Goal: Contribute content: Contribute content

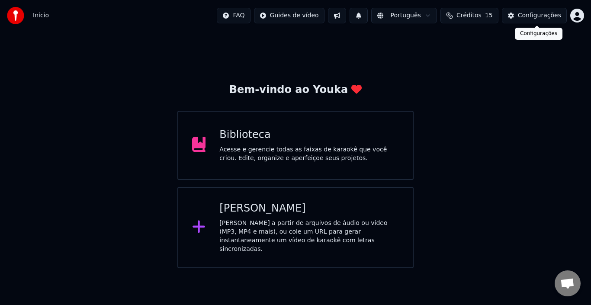
click at [539, 14] on div "Configurações" at bounding box center [539, 15] width 43 height 9
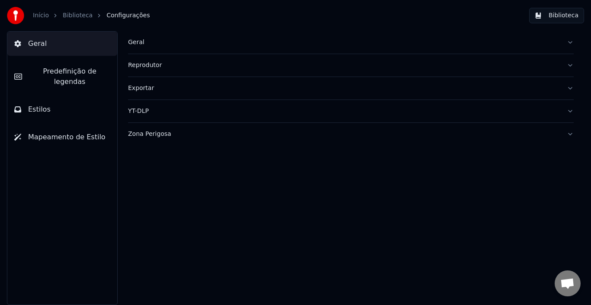
click at [50, 66] on span "Predefinição de legendas" at bounding box center [69, 76] width 81 height 21
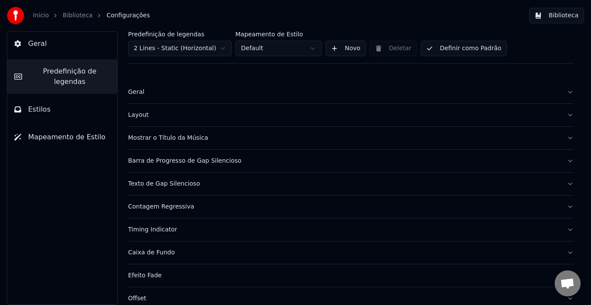
click at [42, 104] on span "Estilos" at bounding box center [39, 109] width 23 height 10
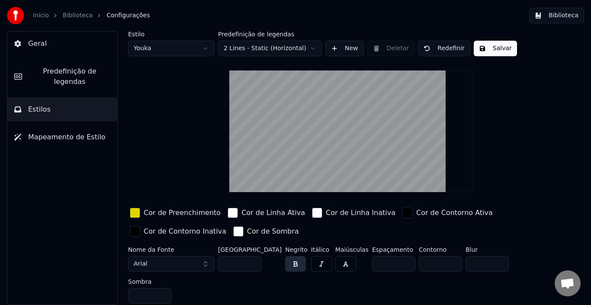
click at [42, 45] on span "Geral" at bounding box center [37, 44] width 19 height 10
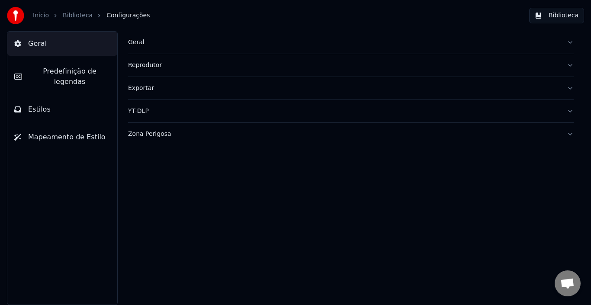
click at [168, 70] on button "Reprodutor" at bounding box center [351, 65] width 446 height 23
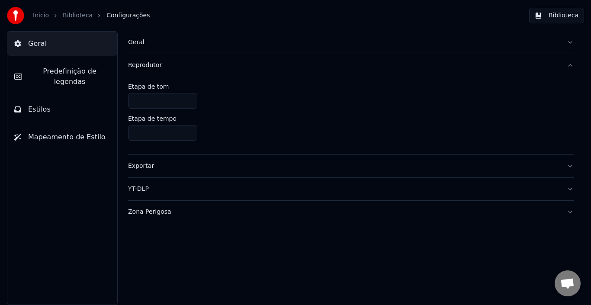
click at [168, 70] on button "Reprodutor" at bounding box center [351, 65] width 446 height 23
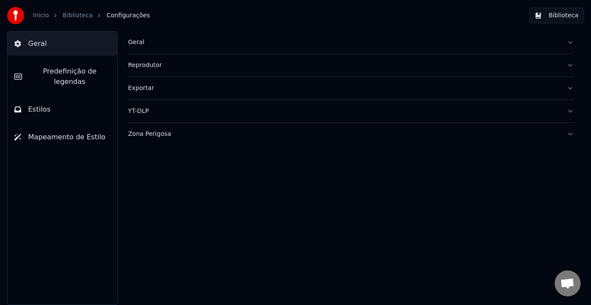
click at [181, 43] on div "Geral" at bounding box center [344, 42] width 432 height 9
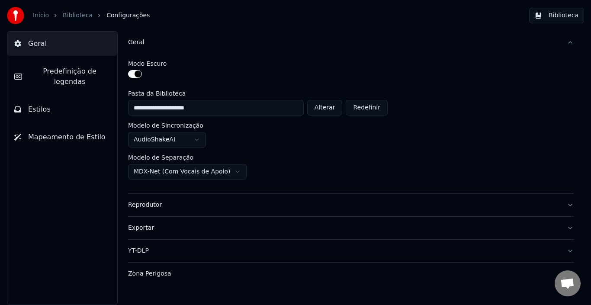
click at [181, 44] on div "Geral" at bounding box center [344, 42] width 432 height 9
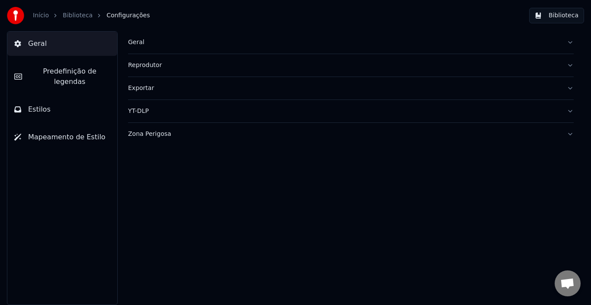
click at [72, 71] on span "Predefinição de legendas" at bounding box center [69, 76] width 81 height 21
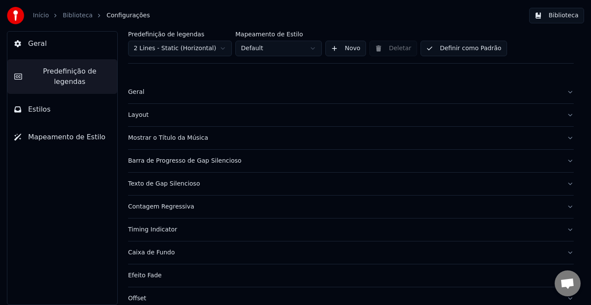
click at [72, 71] on span "Predefinição de legendas" at bounding box center [69, 76] width 81 height 21
click at [79, 15] on link "Biblioteca" at bounding box center [78, 15] width 30 height 9
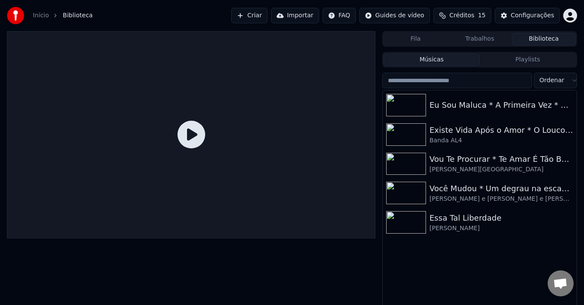
click at [256, 19] on button "Criar" at bounding box center [249, 16] width 36 height 16
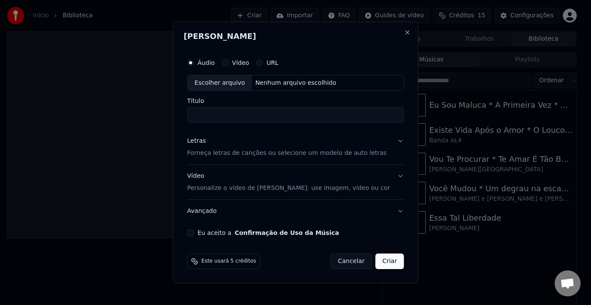
click at [228, 85] on div "Escolher arquivo" at bounding box center [220, 83] width 64 height 16
type input "**********"
click at [386, 143] on button "Letras Forneça letras de canções ou selecione um modelo de auto letras" at bounding box center [295, 147] width 217 height 35
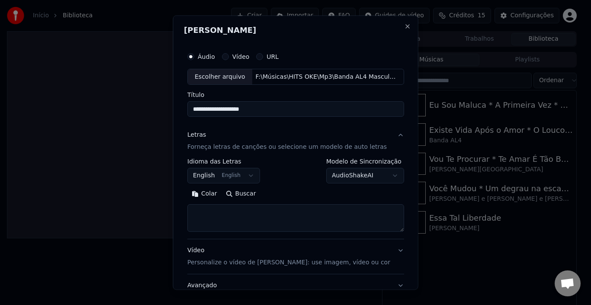
click at [227, 210] on textarea at bounding box center [295, 218] width 217 height 28
paste textarea "**********"
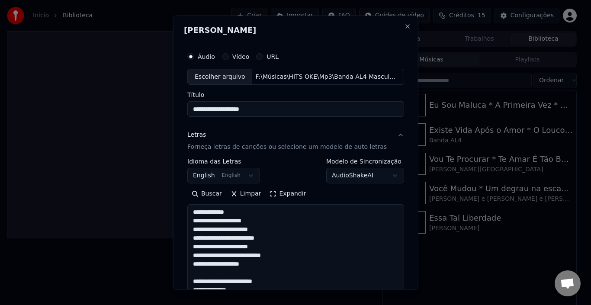
scroll to position [738, 0]
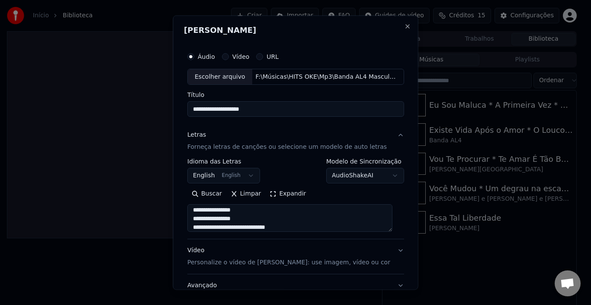
type textarea "**********"
click at [376, 259] on button "Vídeo Personalize o vídeo de karaokê: use imagem, vídeo ou cor" at bounding box center [295, 256] width 217 height 35
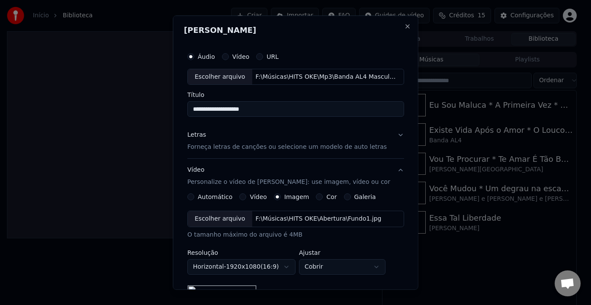
click at [248, 197] on div "Vídeo" at bounding box center [253, 196] width 28 height 7
click at [242, 196] on button "Vídeo" at bounding box center [242, 196] width 7 height 7
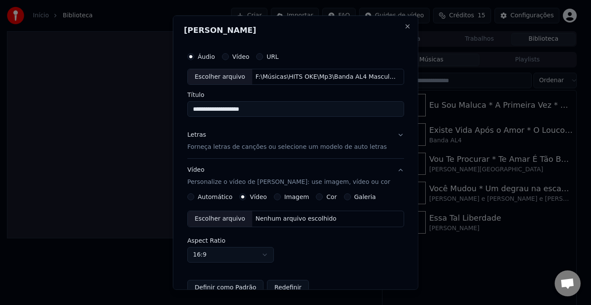
click at [231, 217] on div "Escolher arquivo" at bounding box center [220, 219] width 64 height 16
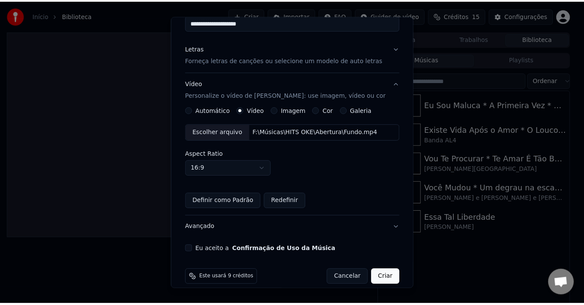
scroll to position [97, 0]
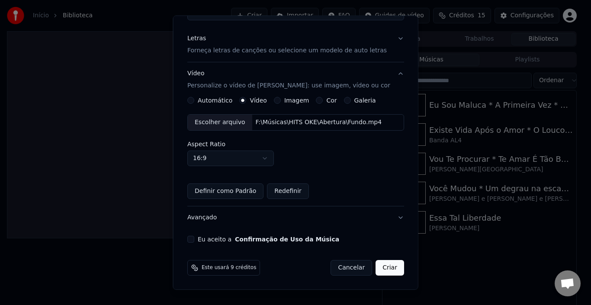
click at [200, 192] on button "Definir como Padrão" at bounding box center [225, 192] width 76 height 16
click at [194, 238] on button "Eu aceito a Confirmação de Uso da Música" at bounding box center [190, 239] width 7 height 7
click at [382, 268] on button "Criar" at bounding box center [390, 268] width 29 height 16
